Goal: Task Accomplishment & Management: Manage account settings

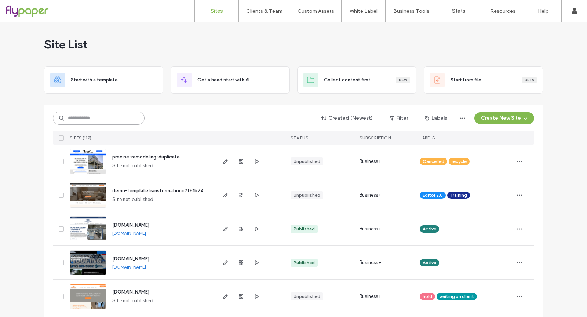
click at [128, 114] on input at bounding box center [99, 117] width 92 height 13
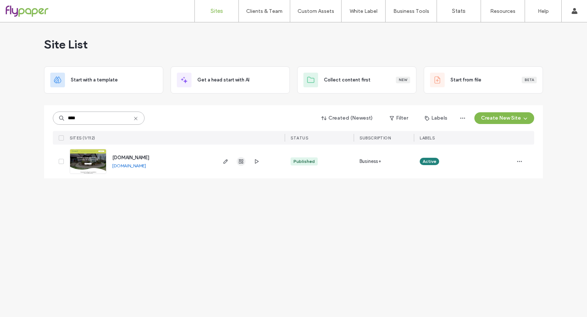
type input "****"
click at [243, 160] on icon "button" at bounding box center [241, 161] width 6 height 6
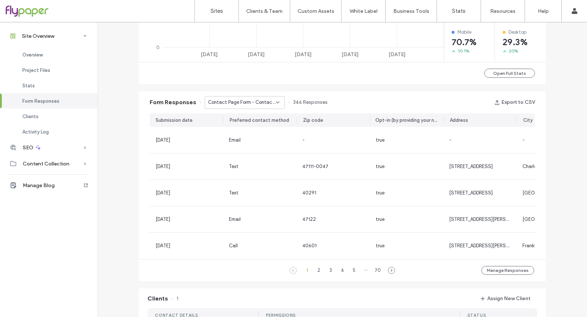
scroll to position [407, 0]
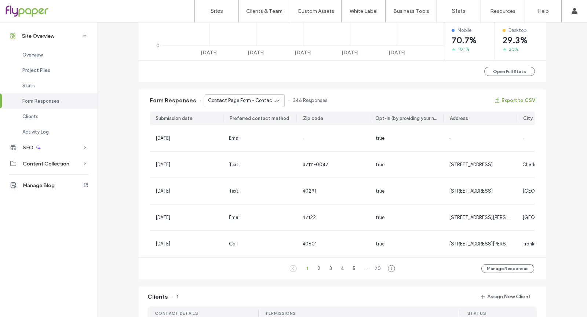
click at [512, 98] on button "Export to CSV" at bounding box center [514, 101] width 41 height 12
click at [225, 101] on span "Contact Page Form - Contact Us page" at bounding box center [242, 100] width 68 height 7
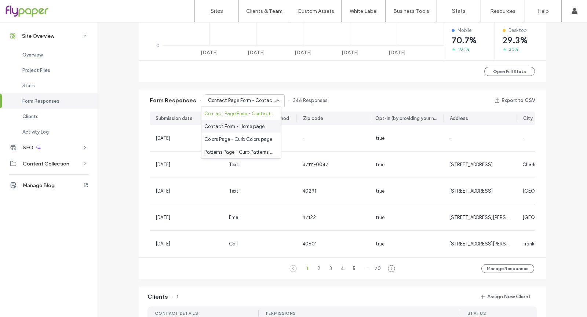
click at [260, 131] on div "Contact Form - Home page" at bounding box center [241, 126] width 80 height 13
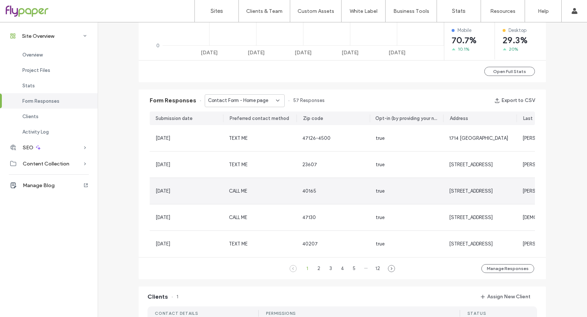
click at [355, 199] on div "40165" at bounding box center [332, 191] width 73 height 26
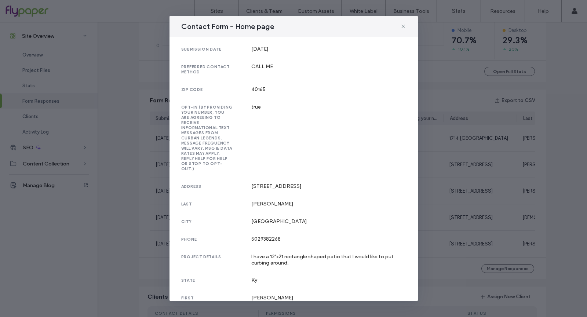
click at [537, 199] on div "Contact Form - Home page submission date [DATE] preferred contact method CALL M…" at bounding box center [293, 158] width 587 height 317
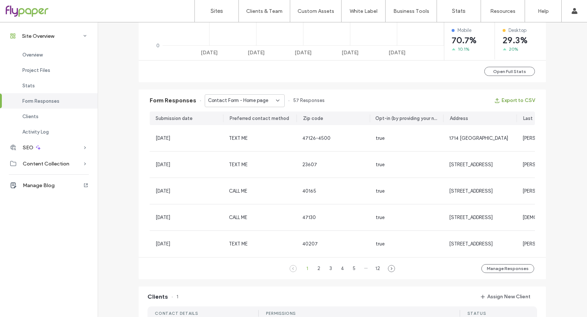
click at [528, 101] on button "Export to CSV" at bounding box center [514, 101] width 41 height 12
click at [249, 102] on span "Contact Form - Home page" at bounding box center [238, 100] width 60 height 7
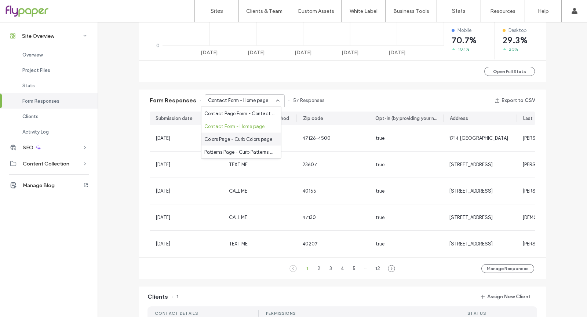
click at [250, 138] on span "Colors Page - Curb Colors page" at bounding box center [238, 138] width 68 height 7
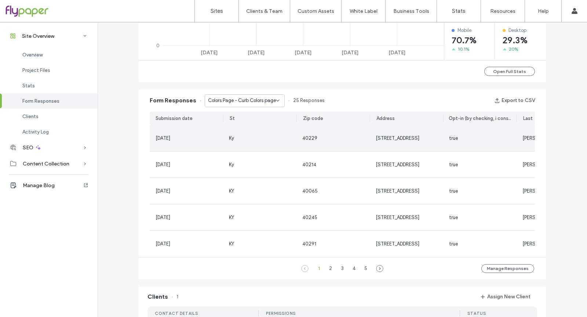
click at [388, 136] on span "[STREET_ADDRESS]" at bounding box center [397, 137] width 44 height 5
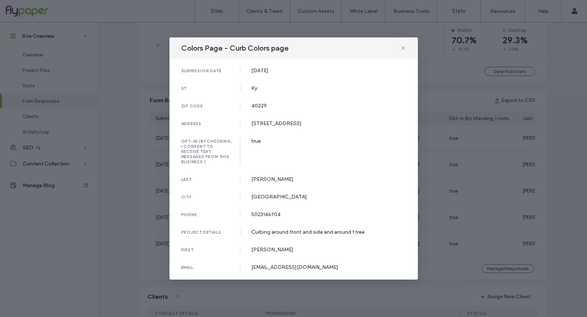
click at [524, 151] on div "Colors Page - Curb Colors page submission date [DATE][STREET_ADDRESS] 40229 add…" at bounding box center [293, 158] width 587 height 317
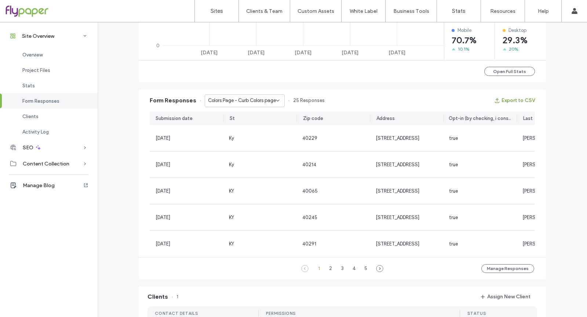
click at [513, 99] on button "Export to CSV" at bounding box center [514, 101] width 41 height 12
click at [262, 93] on div "Form Responses Colors Page - Curb Colors page 25 Responses Export to CSV" at bounding box center [342, 100] width 407 height 22
click at [262, 96] on div "Colors Page - Curb Colors page" at bounding box center [245, 100] width 80 height 13
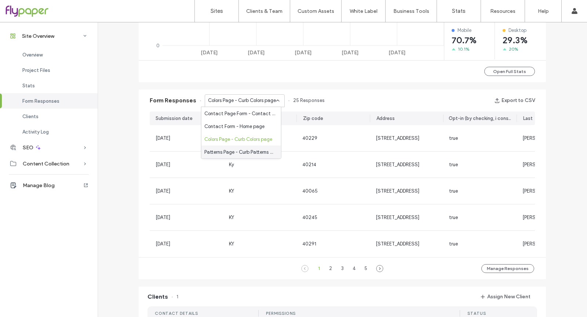
click at [233, 151] on span "Patterns Page - Curb Patterns page" at bounding box center [239, 151] width 71 height 7
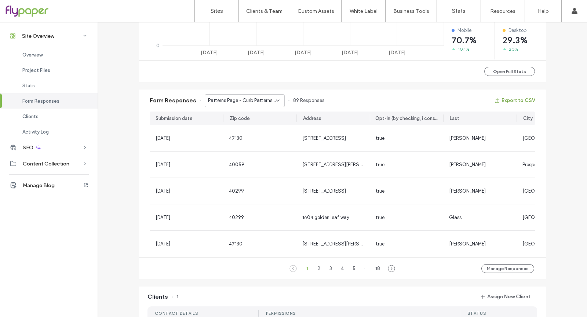
click at [525, 100] on button "Export to CSV" at bounding box center [514, 101] width 41 height 12
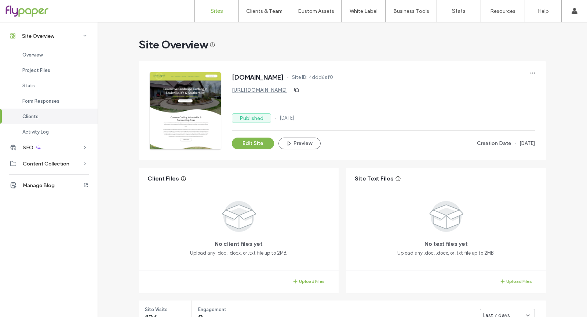
click at [204, 9] on link "Sites" at bounding box center [217, 11] width 44 height 22
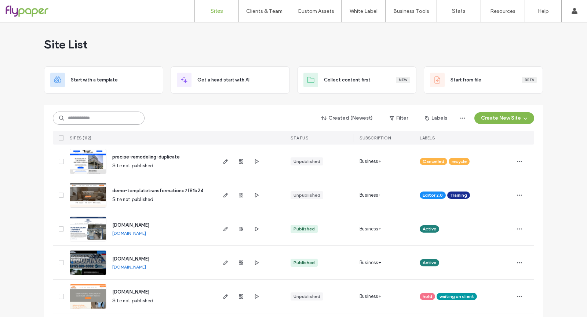
click at [132, 121] on input at bounding box center [99, 117] width 92 height 13
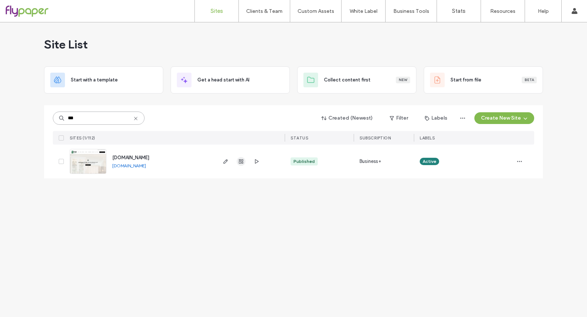
type input "***"
click at [238, 160] on icon "button" at bounding box center [241, 161] width 6 height 6
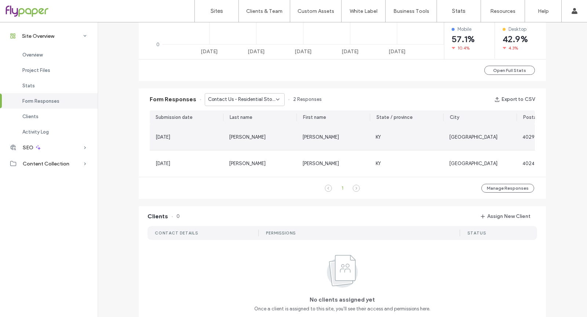
scroll to position [406, 0]
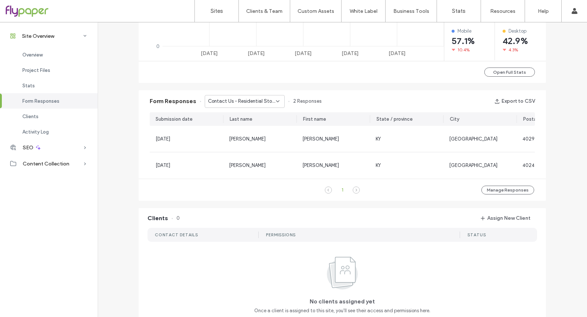
click at [235, 96] on div "Contact Us - Residential Stone page" at bounding box center [245, 101] width 80 height 13
click at [245, 127] on span "Contact Us - Home page" at bounding box center [231, 126] width 55 height 7
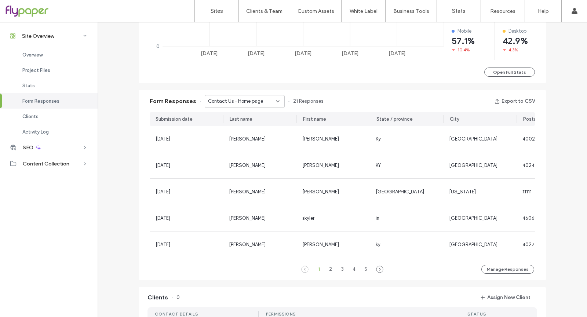
click at [248, 95] on div "Contact Us - Home page" at bounding box center [245, 101] width 80 height 13
click at [249, 140] on span "Contact Us - CONTACT page" at bounding box center [237, 139] width 66 height 7
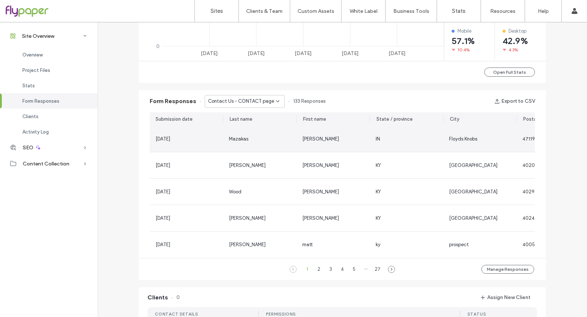
click at [237, 143] on div "Mazakas" at bounding box center [259, 139] width 73 height 26
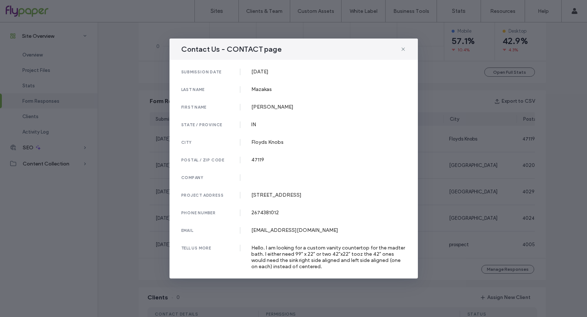
click at [478, 151] on div "Contact Us - CONTACT page submission date [DATE] last name [PERSON_NAME] first …" at bounding box center [293, 158] width 587 height 317
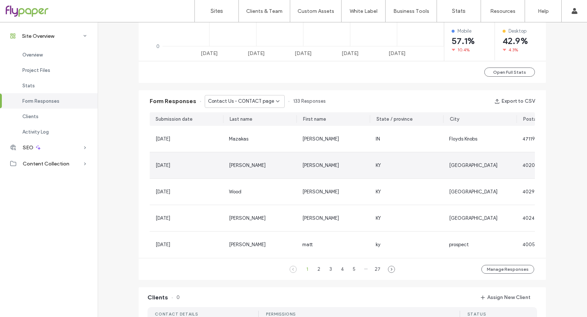
click at [477, 170] on div "[GEOGRAPHIC_DATA]" at bounding box center [479, 165] width 73 height 26
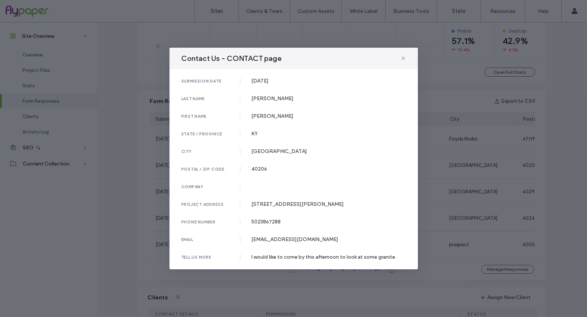
click at [492, 177] on div "Contact Us - CONTACT page submission date [DATE] last name [PERSON_NAME] first …" at bounding box center [293, 158] width 587 height 317
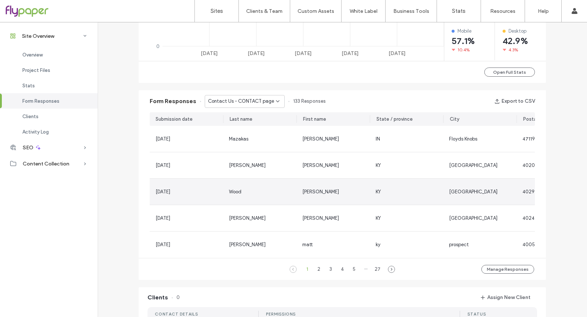
click at [487, 191] on div "[GEOGRAPHIC_DATA]" at bounding box center [480, 191] width 62 height 7
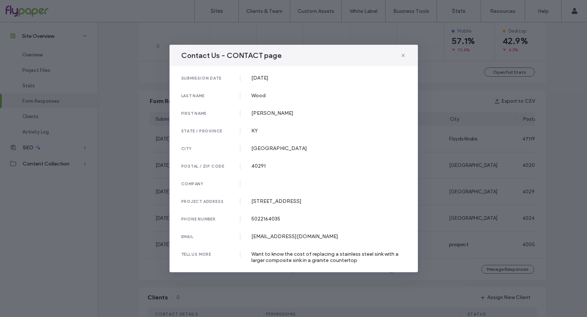
click at [469, 193] on div "Contact Us - CONTACT page submission date [DATE] last name [PERSON_NAME] first …" at bounding box center [293, 158] width 587 height 317
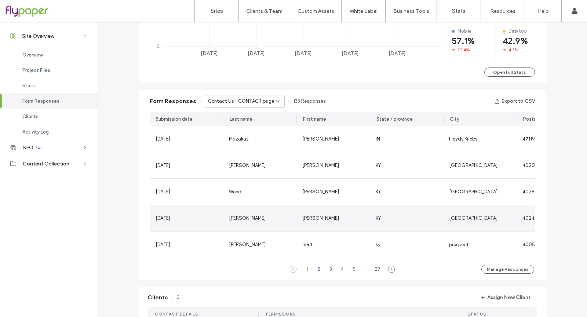
click at [460, 208] on div "[GEOGRAPHIC_DATA]" at bounding box center [479, 218] width 73 height 26
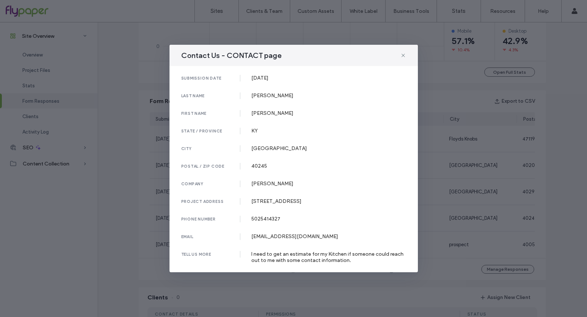
click at [467, 252] on div "Contact Us - CONTACT page submission date [DATE] last name [PERSON_NAME] first …" at bounding box center [293, 158] width 587 height 317
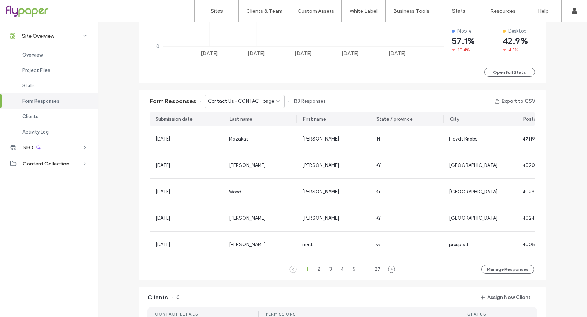
click at [240, 101] on span "Contact Us - CONTACT page" at bounding box center [241, 101] width 66 height 7
click at [257, 149] on div "Contact Us" at bounding box center [241, 152] width 80 height 13
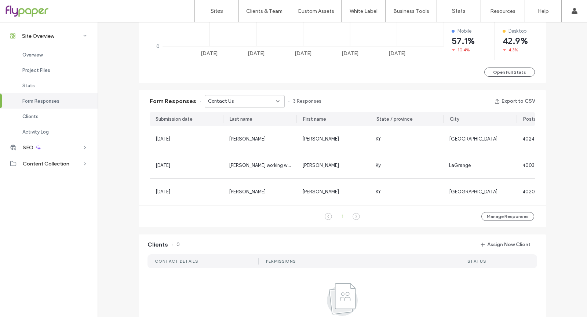
click at [258, 104] on div "Contact Us" at bounding box center [245, 101] width 80 height 13
click at [254, 140] on span "Contact Us - CONTACT page" at bounding box center [237, 139] width 66 height 7
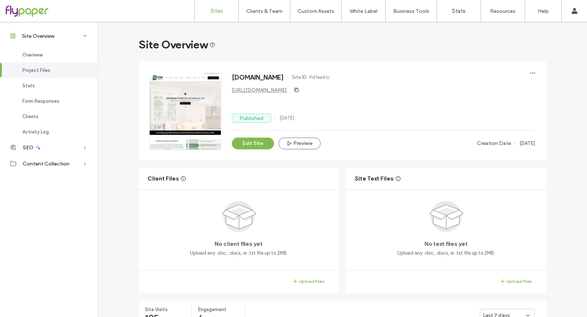
click at [209, 12] on link "Sites" at bounding box center [217, 11] width 44 height 22
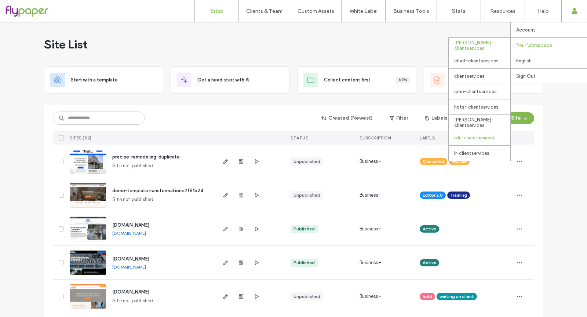
click at [487, 133] on div "rdu-clientservices" at bounding box center [479, 137] width 62 height 15
